Goal: Transaction & Acquisition: Subscribe to service/newsletter

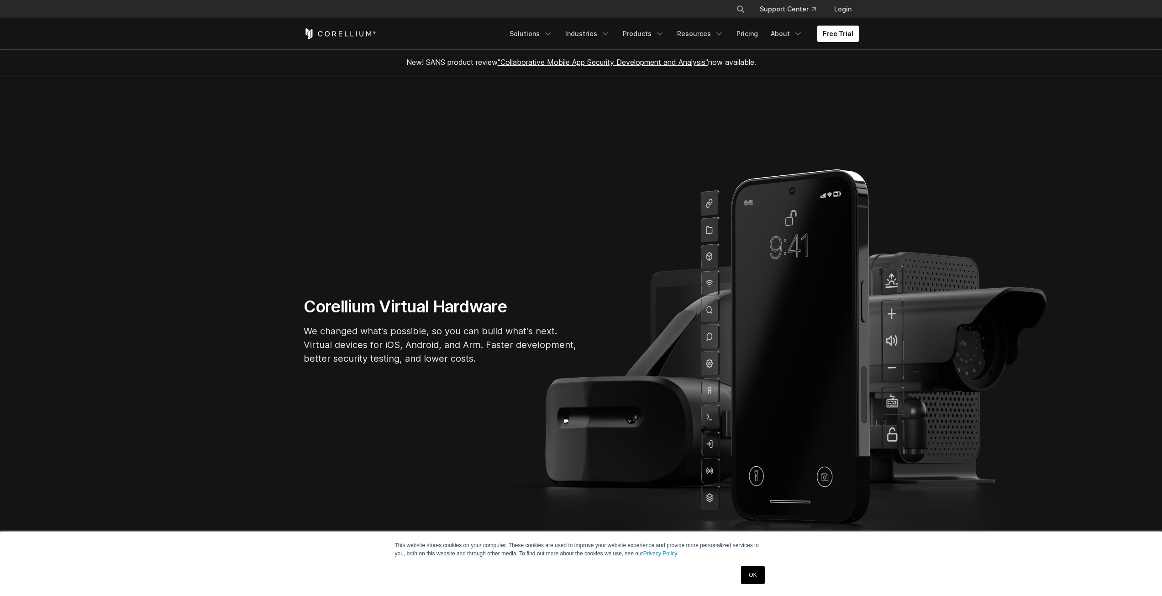
click at [843, 36] on link "Free Trial" at bounding box center [838, 34] width 42 height 16
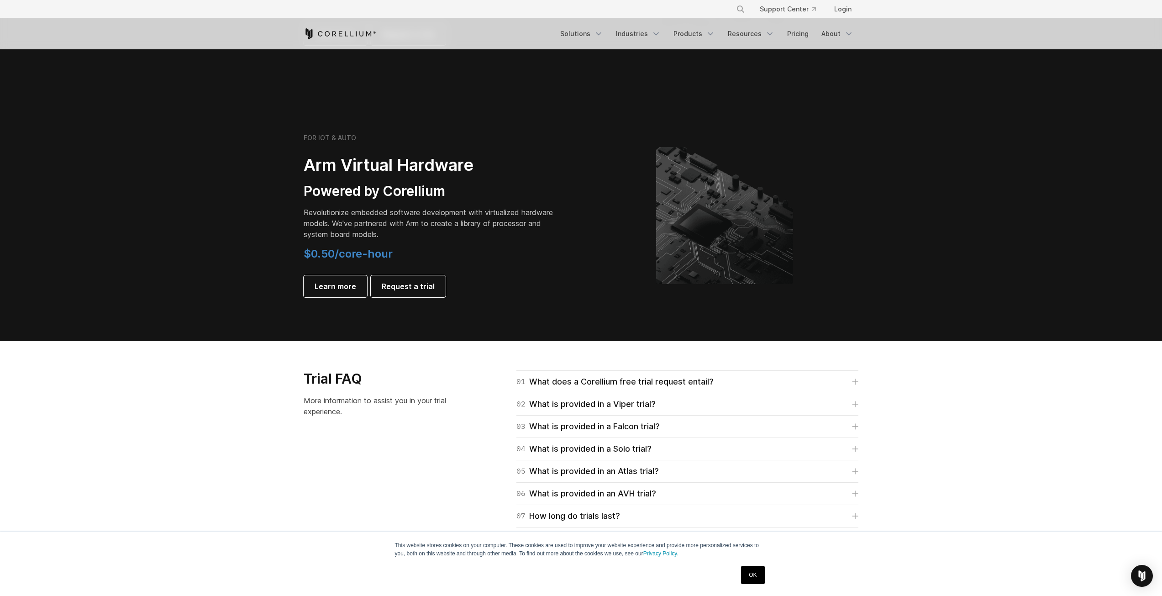
scroll to position [1050, 0]
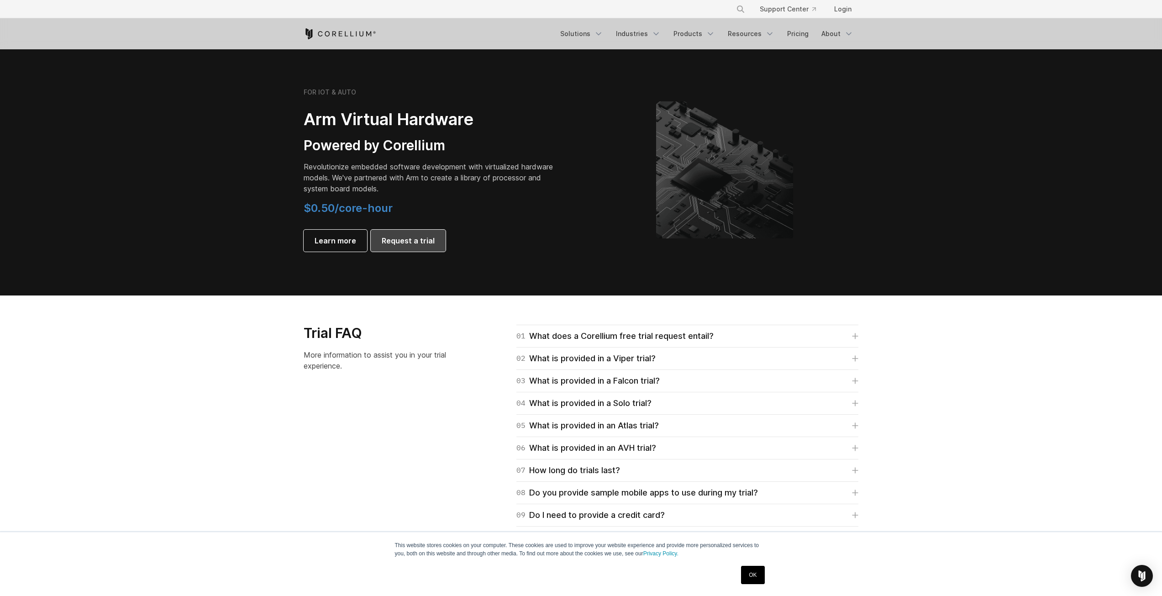
click at [406, 237] on span "Request a trial" at bounding box center [408, 240] width 53 height 11
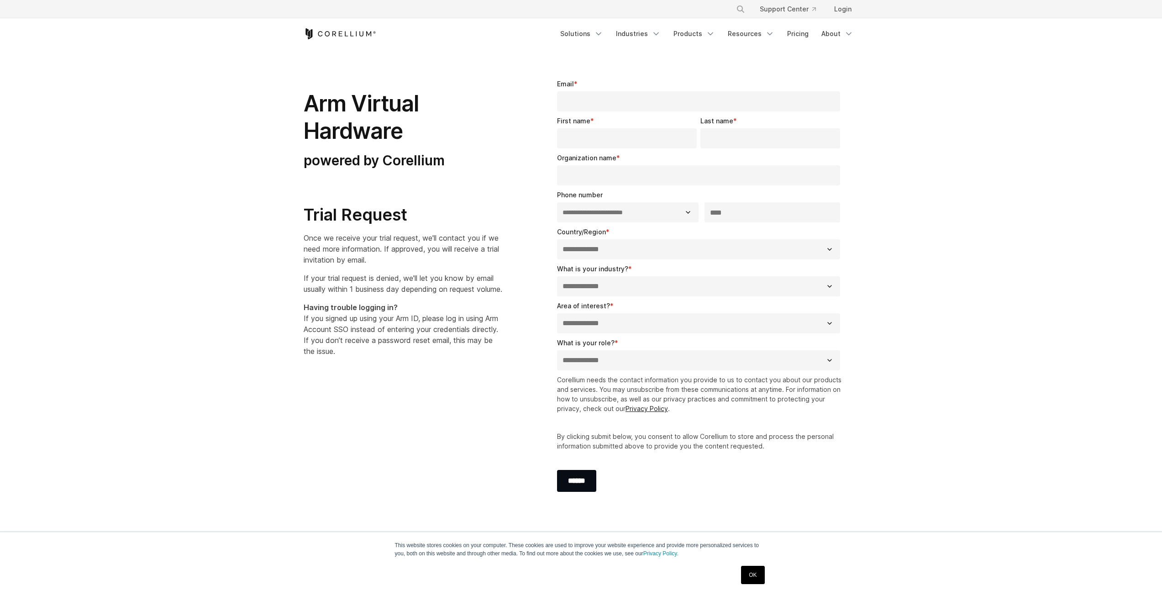
select select "**"
